Goal: Transaction & Acquisition: Purchase product/service

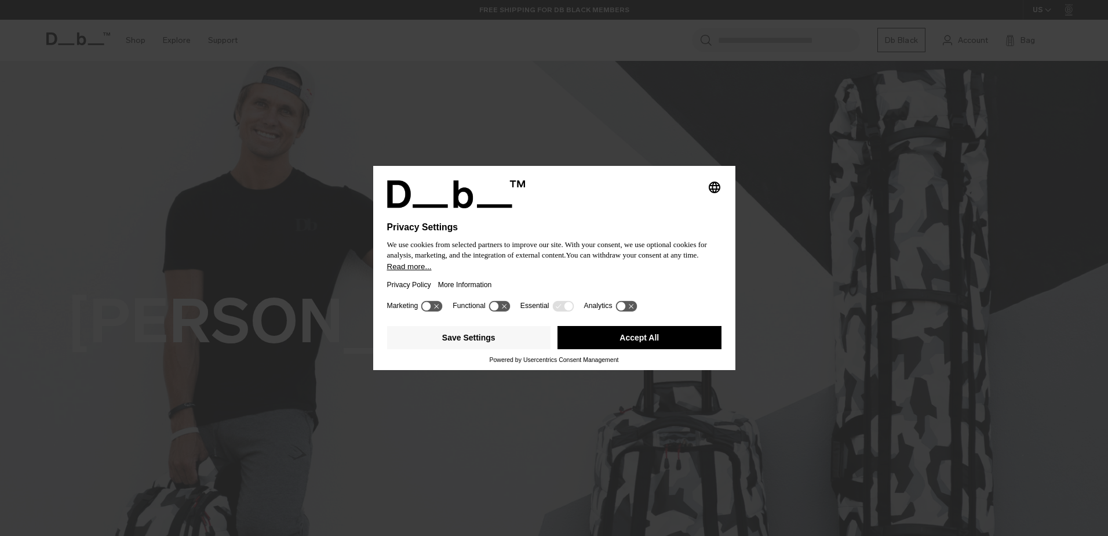
click at [607, 339] on button "Accept All" at bounding box center [640, 337] width 164 height 23
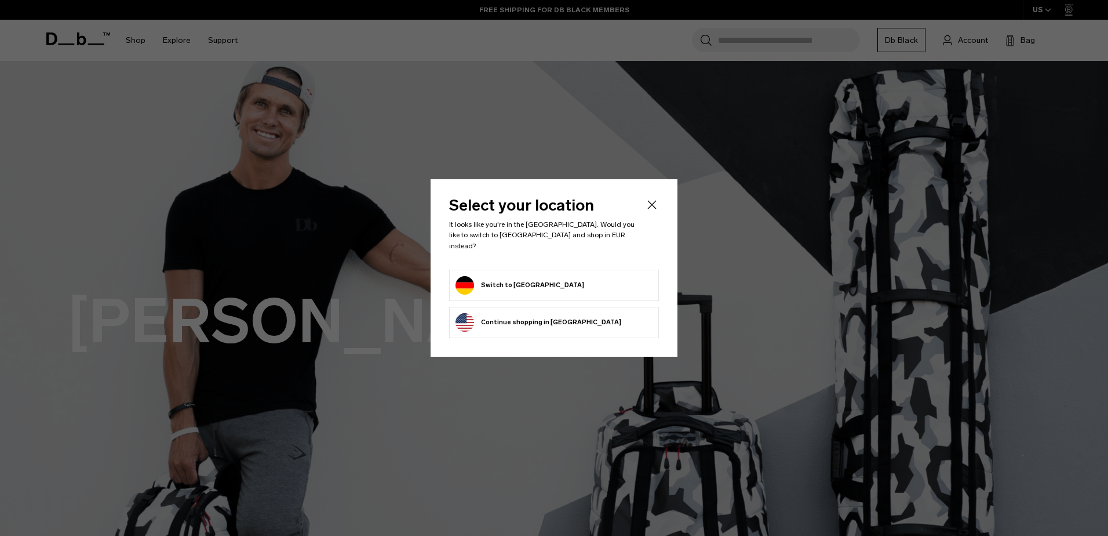
click at [520, 276] on button "Switch to Germany" at bounding box center [520, 285] width 129 height 19
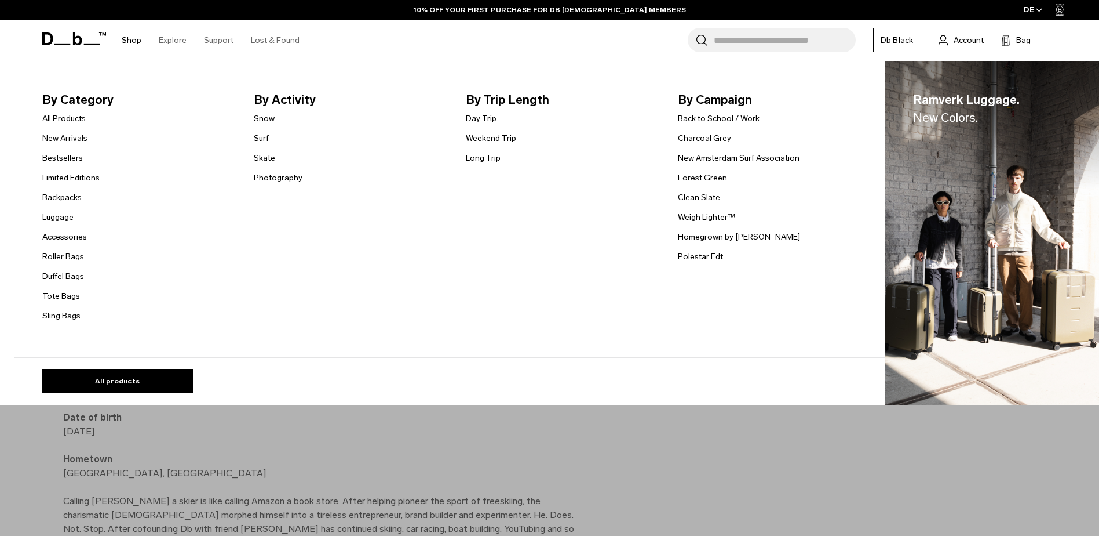
click at [126, 38] on link "Shop" at bounding box center [132, 40] width 20 height 41
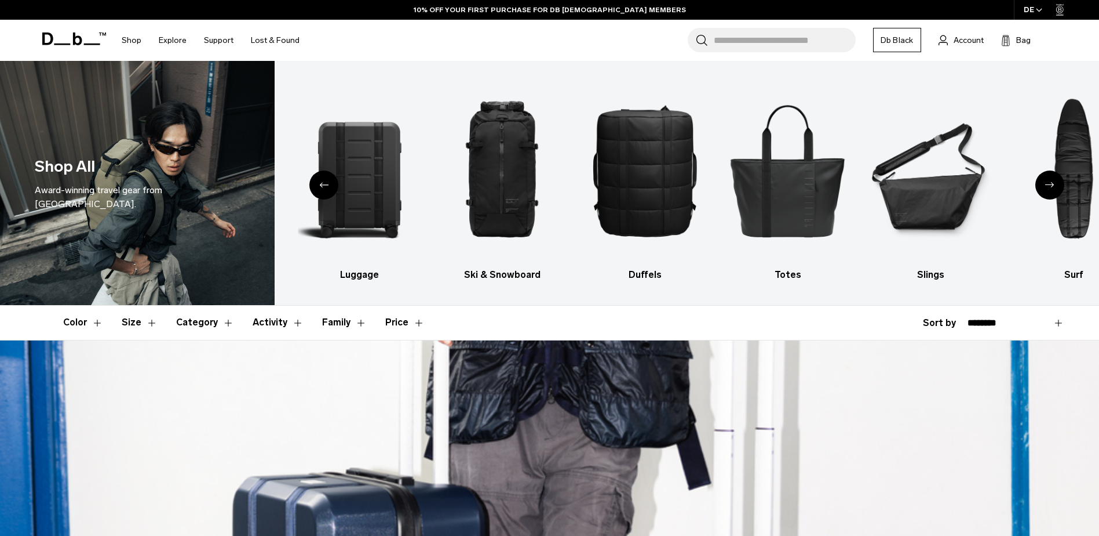
click at [79, 327] on button "Color" at bounding box center [83, 322] width 40 height 34
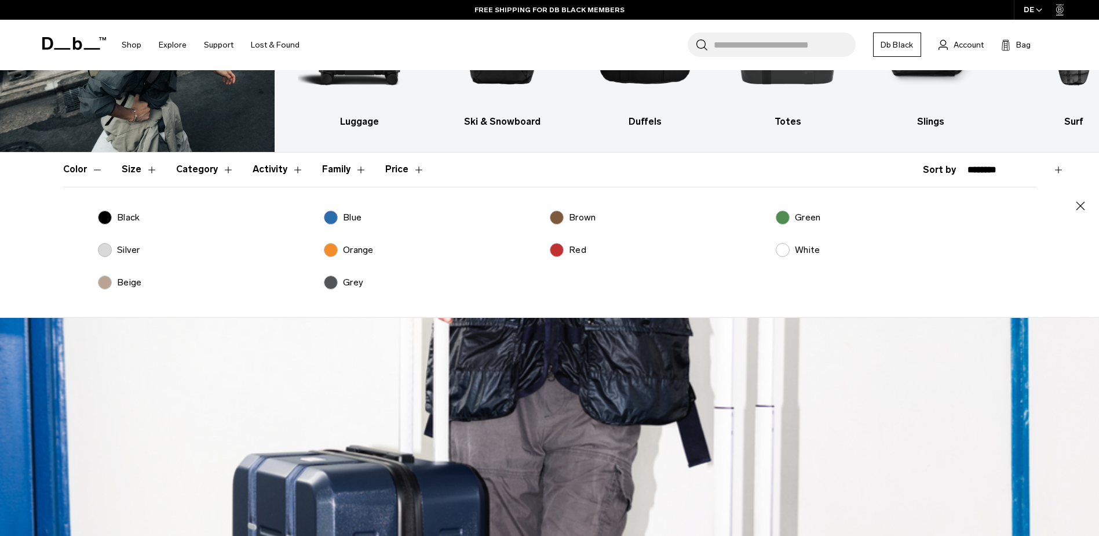
scroll to position [174, 0]
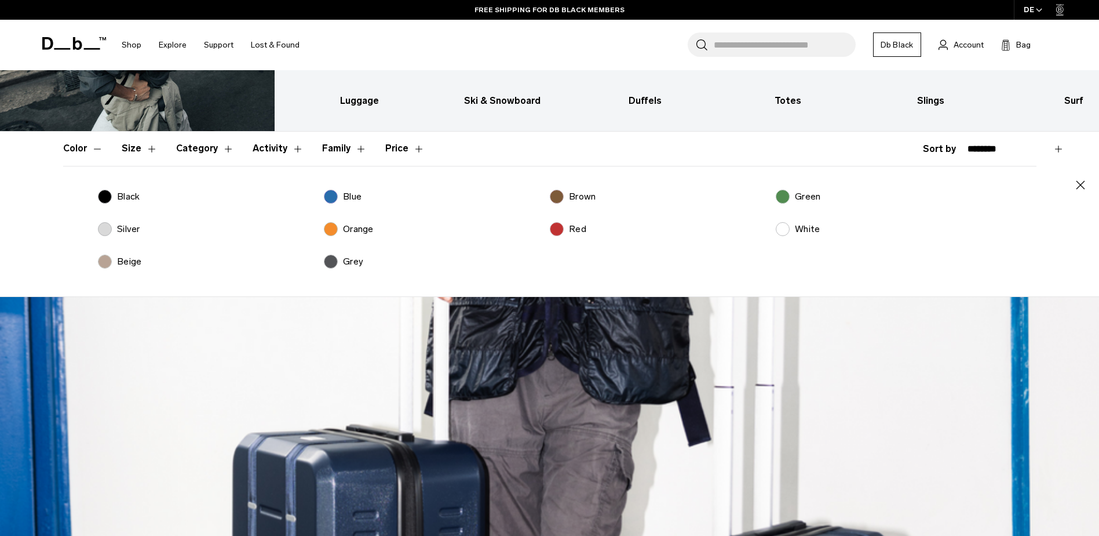
click at [91, 152] on button "Color" at bounding box center [83, 149] width 40 height 34
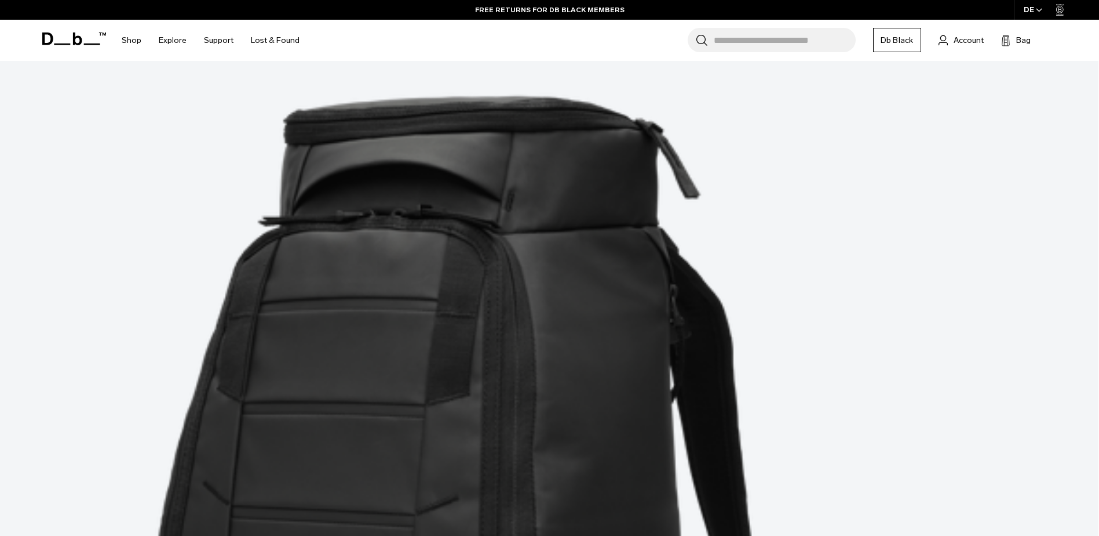
scroll to position [0, 0]
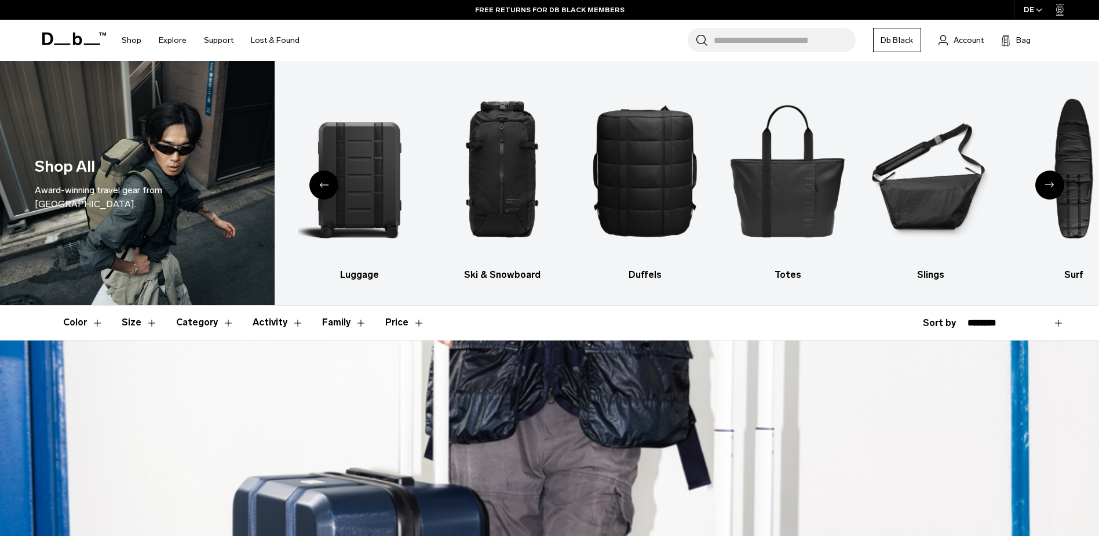
click at [349, 321] on button "Family" at bounding box center [344, 322] width 45 height 34
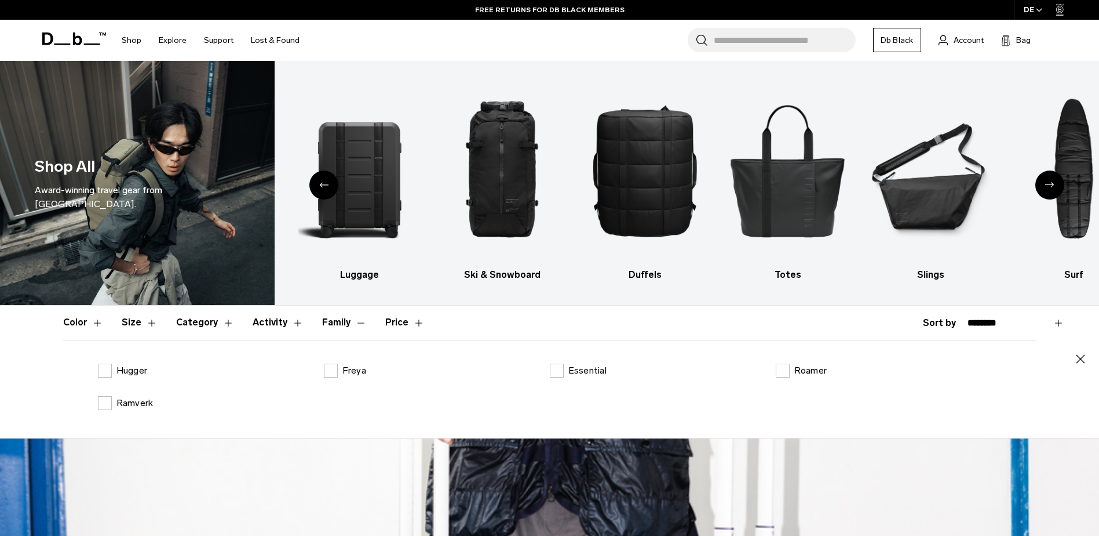
click at [349, 321] on button "Family" at bounding box center [344, 322] width 45 height 34
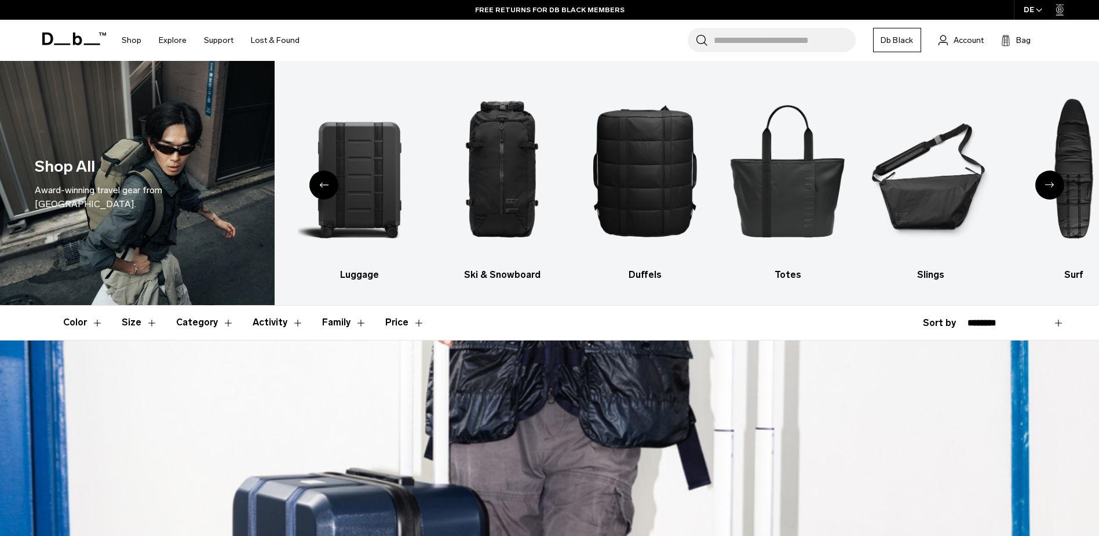
click at [291, 318] on button "Activity" at bounding box center [278, 322] width 51 height 34
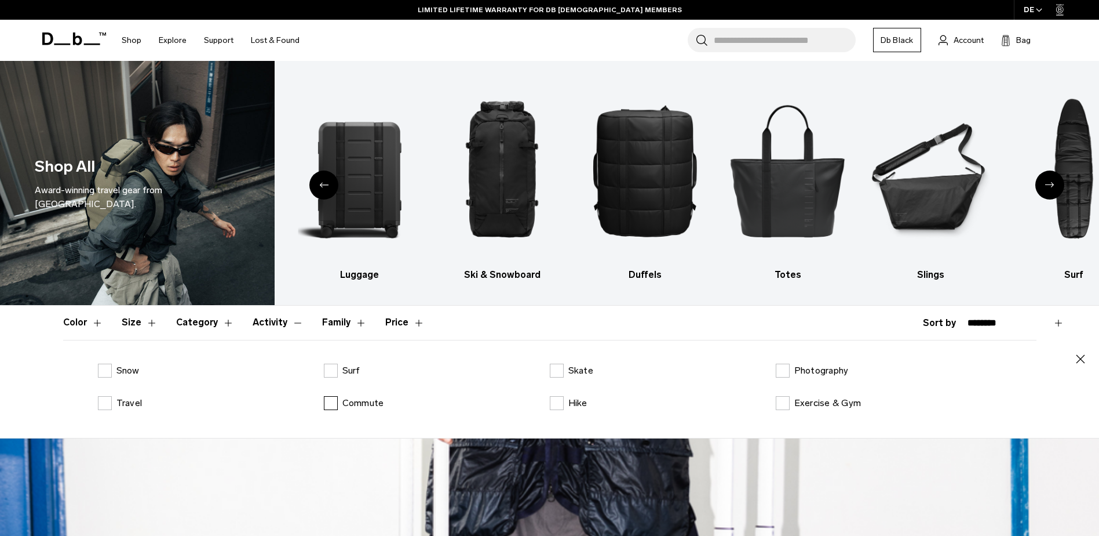
click at [334, 403] on label "Commute" at bounding box center [354, 403] width 60 height 14
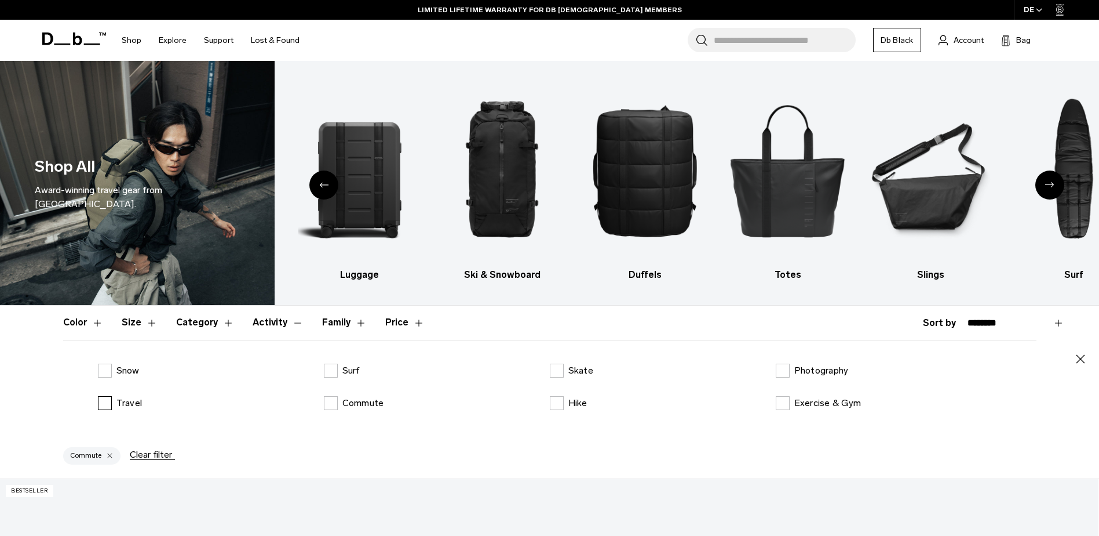
click at [101, 404] on label "Travel" at bounding box center [120, 403] width 45 height 14
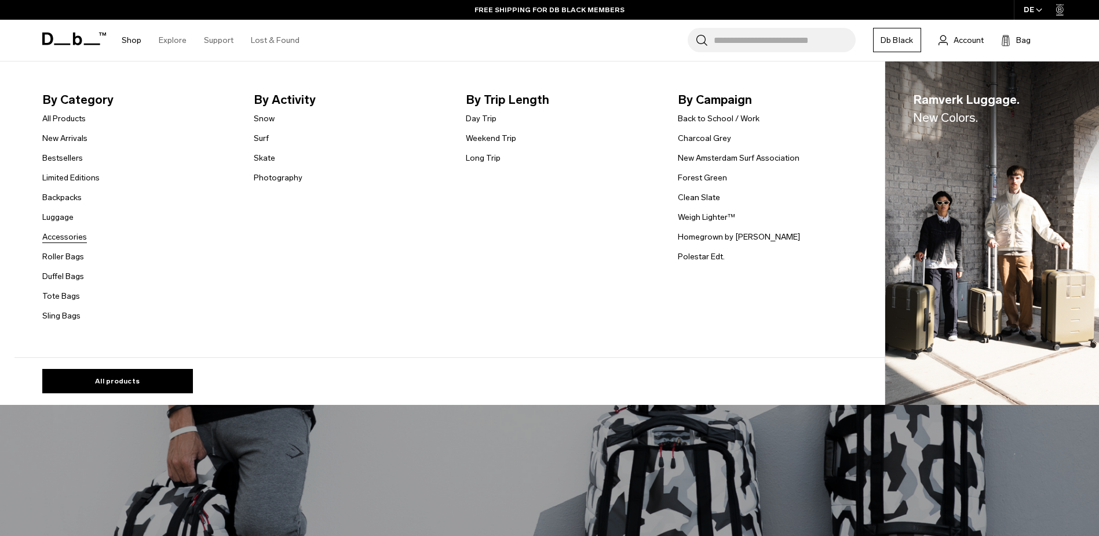
click at [76, 235] on link "Accessories" at bounding box center [64, 237] width 45 height 12
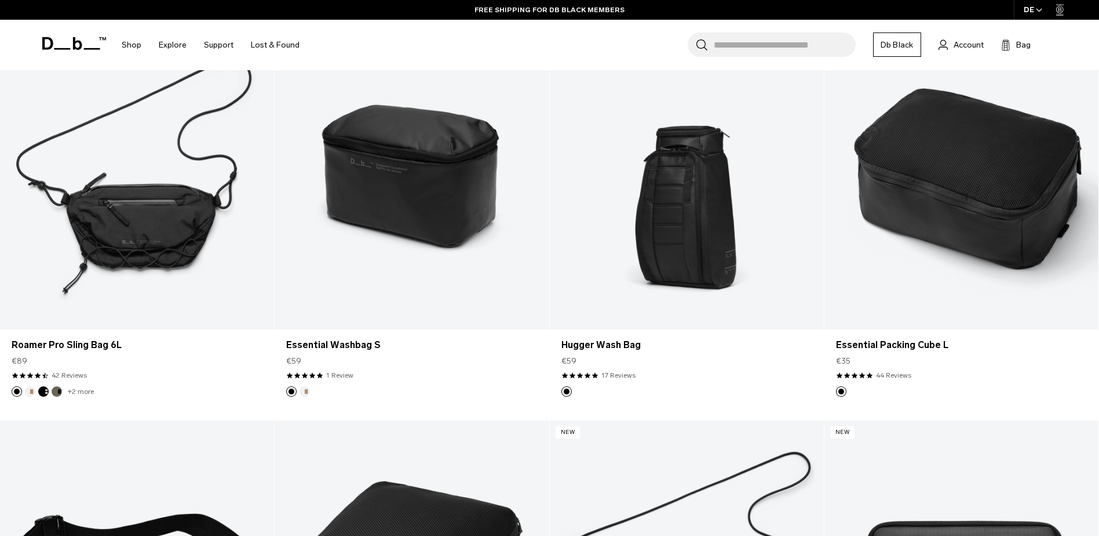
scroll to position [2042, 0]
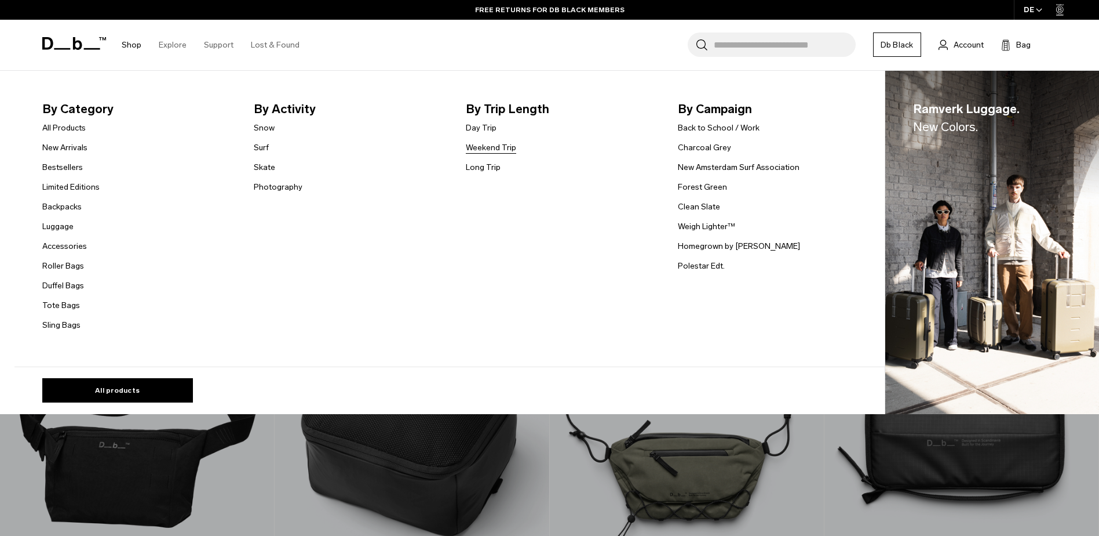
click at [487, 148] on link "Weekend Trip" at bounding box center [491, 147] width 50 height 12
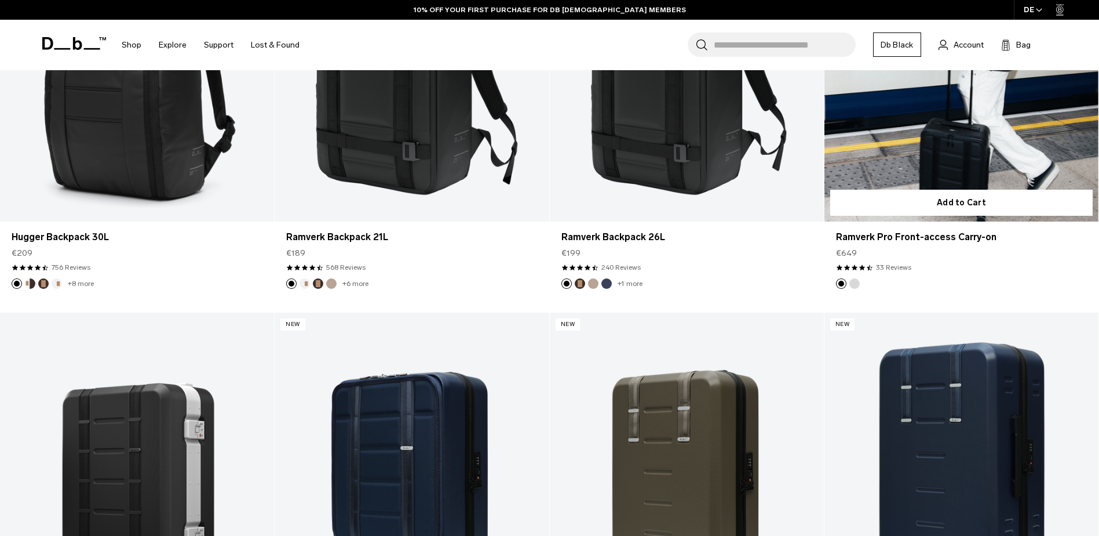
click at [858, 280] on button "Silver" at bounding box center [855, 283] width 10 height 10
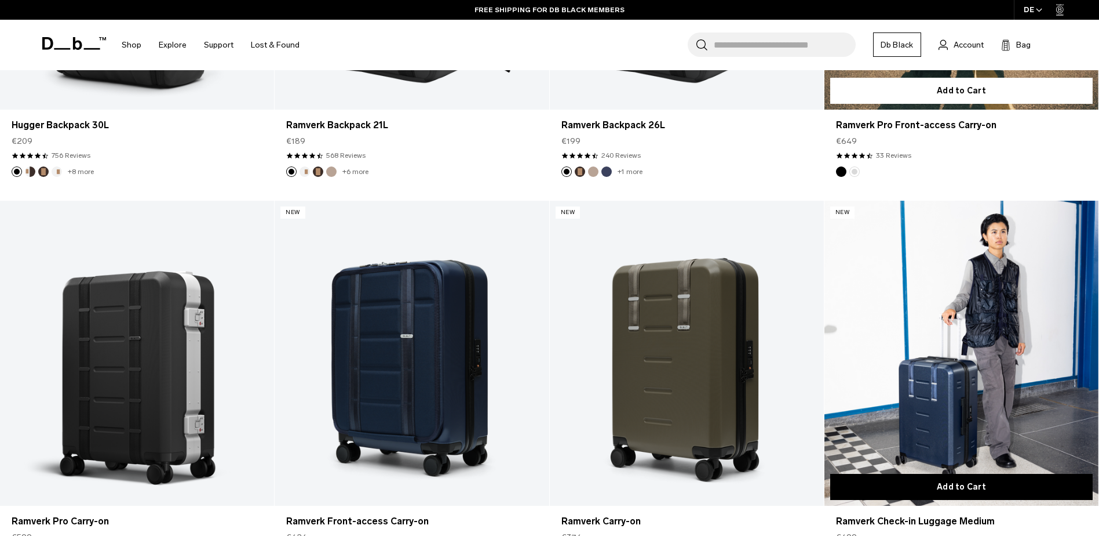
scroll to position [753, 0]
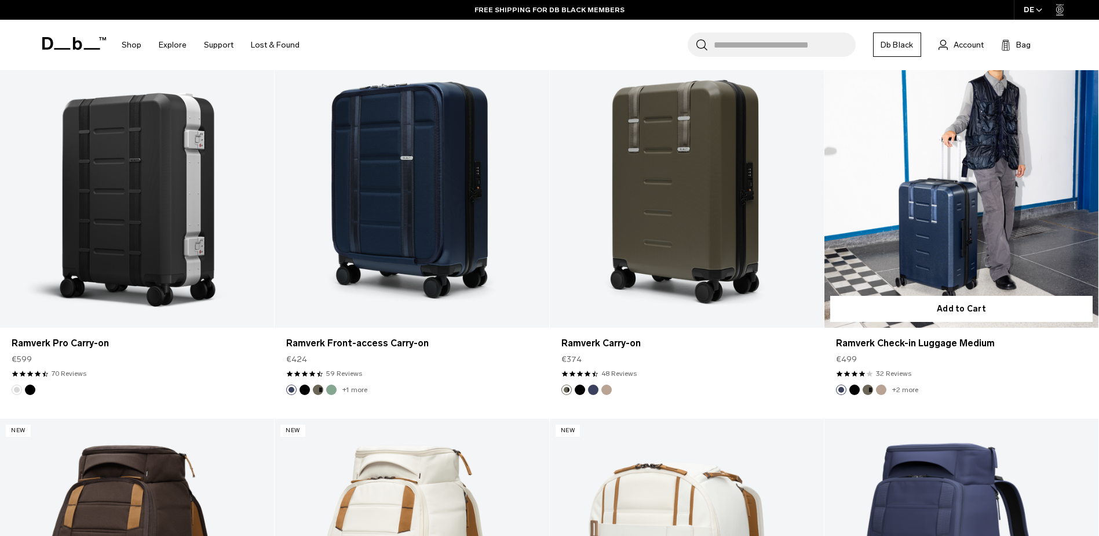
click at [868, 391] on button "Forest Green" at bounding box center [868, 389] width 10 height 10
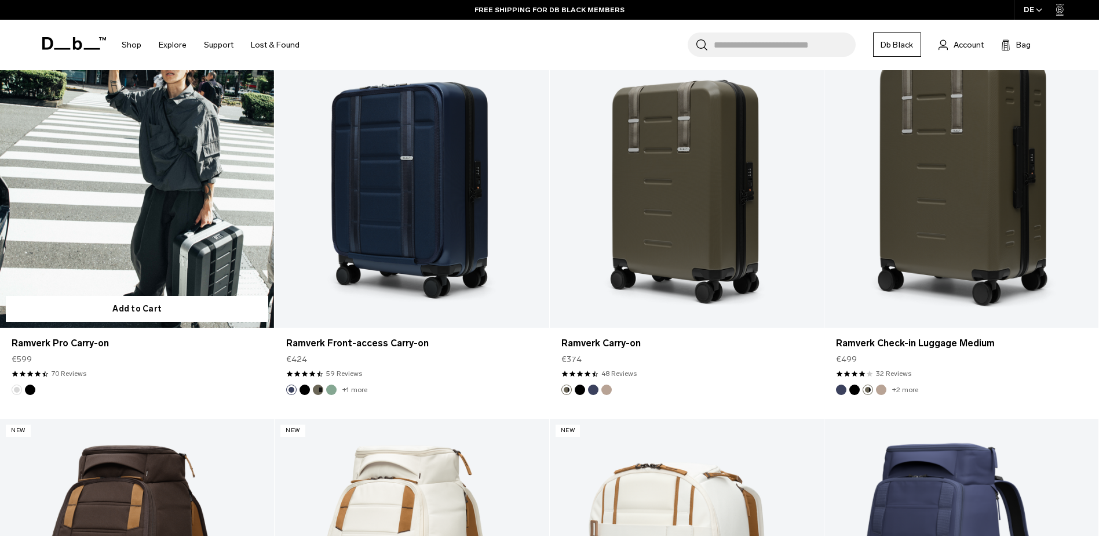
click at [16, 392] on button "Silver" at bounding box center [17, 389] width 10 height 10
click at [27, 392] on button "Black Out" at bounding box center [30, 389] width 10 height 10
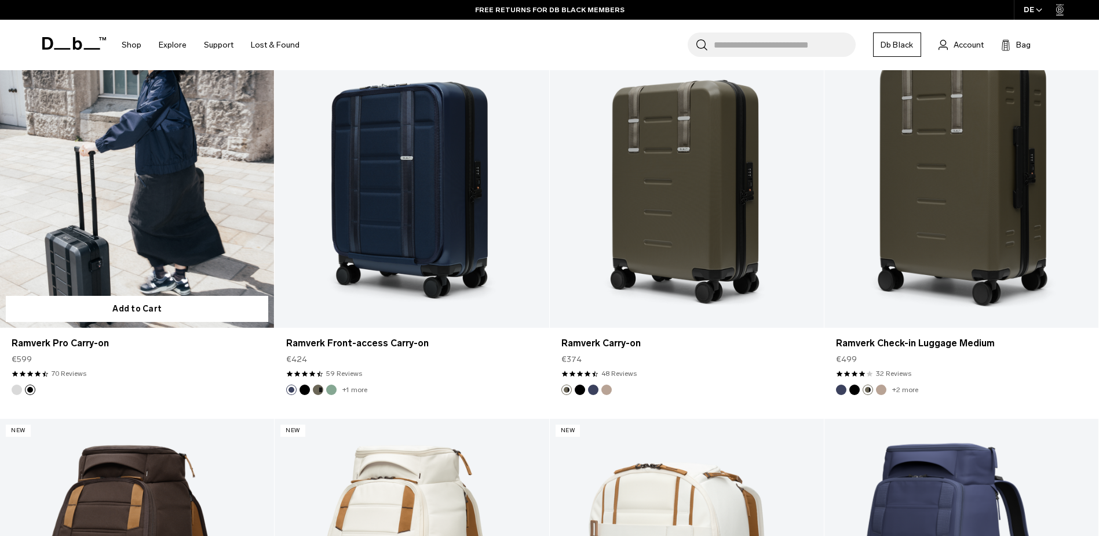
click at [17, 387] on button "Silver" at bounding box center [17, 389] width 10 height 10
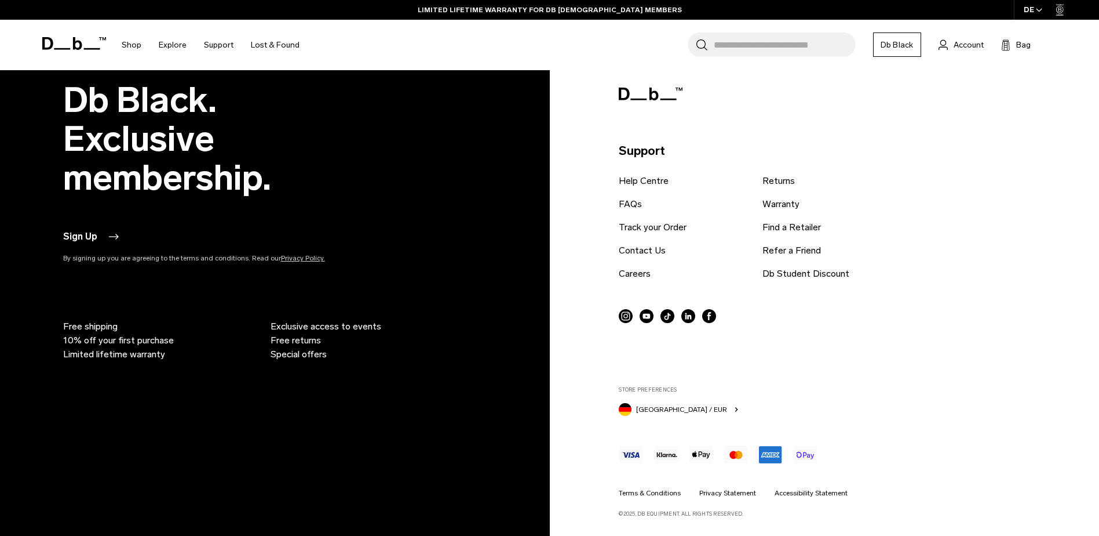
scroll to position [4410, 0]
